Goal: Transaction & Acquisition: Purchase product/service

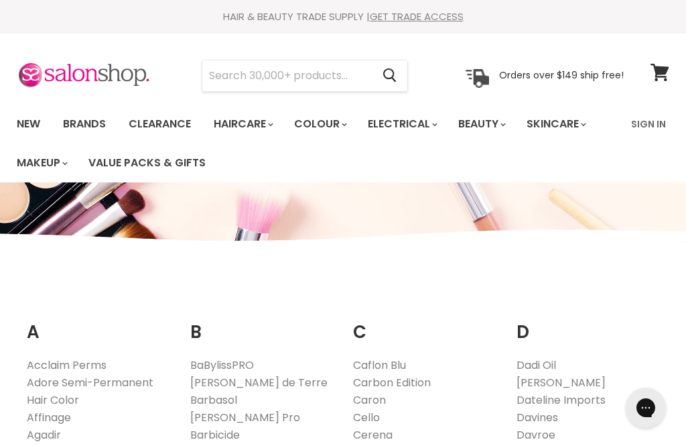
click at [29, 128] on link "New" at bounding box center [29, 124] width 44 height 28
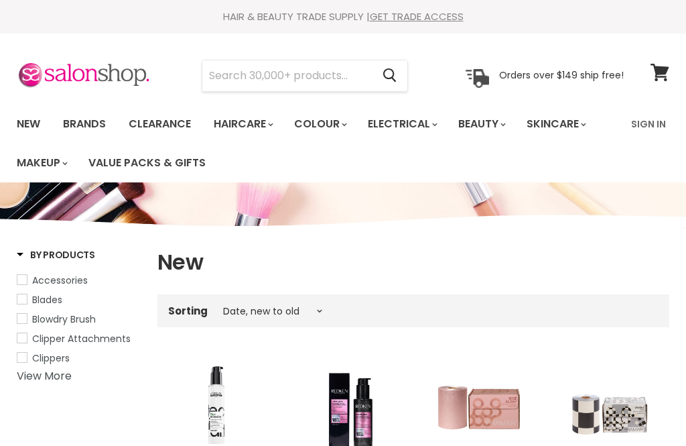
select select "created-descending"
click at [99, 125] on link "Brands" at bounding box center [84, 124] width 63 height 28
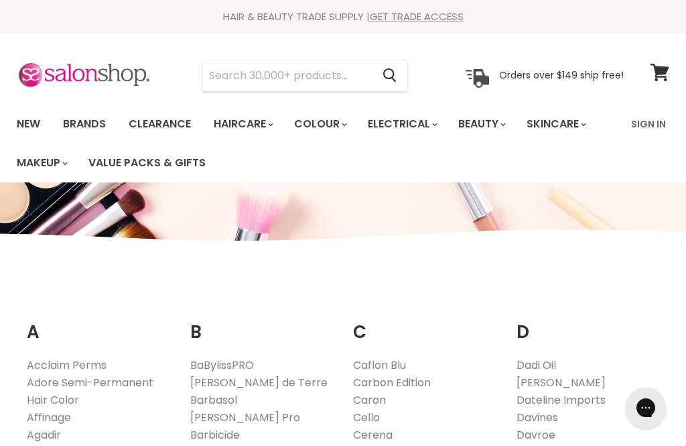
click at [228, 82] on input "Search" at bounding box center [287, 75] width 170 height 31
type input "Tangle teezer"
click at [396, 79] on icon "Search" at bounding box center [389, 75] width 13 height 14
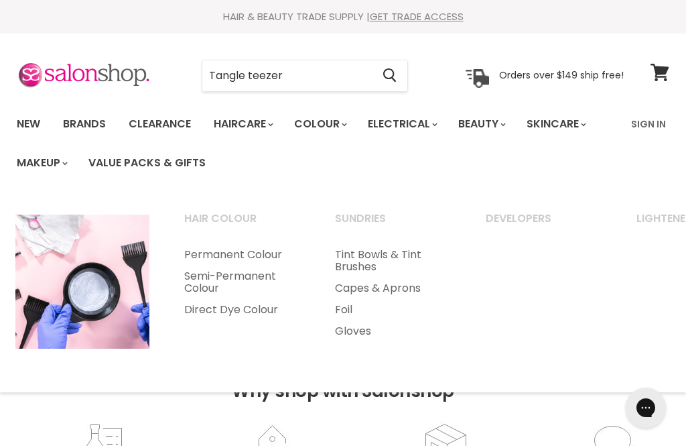
click at [92, 128] on link "Brands" at bounding box center [84, 124] width 63 height 28
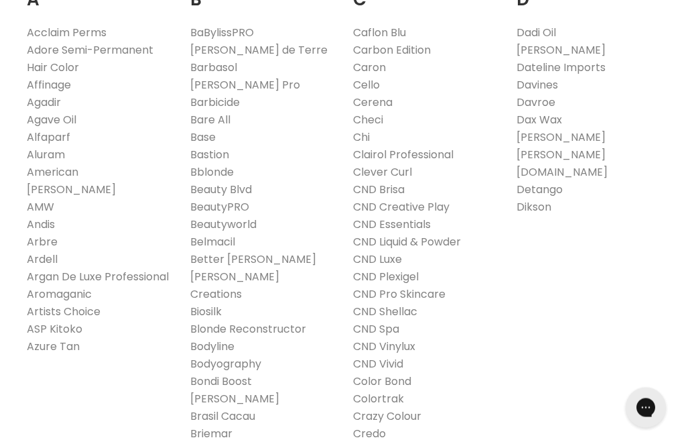
scroll to position [332, 0]
click at [405, 281] on link "CND Plexigel" at bounding box center [386, 276] width 66 height 15
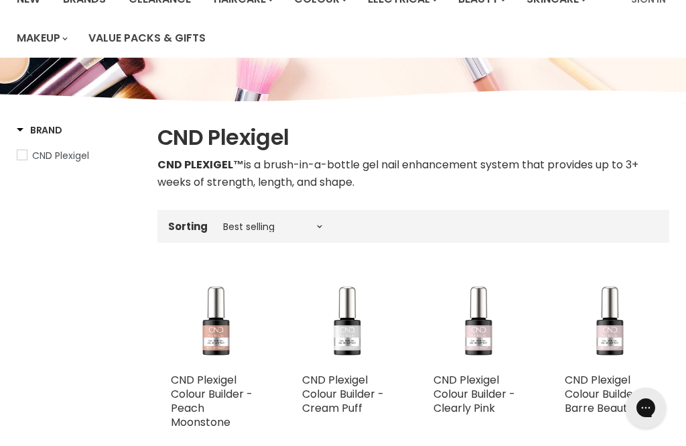
scroll to position [123, 0]
